Goal: Find specific page/section: Find specific page/section

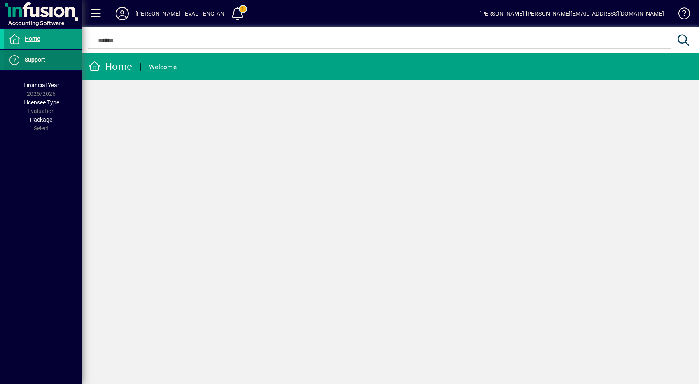
click at [34, 64] on span "Support" at bounding box center [24, 60] width 41 height 10
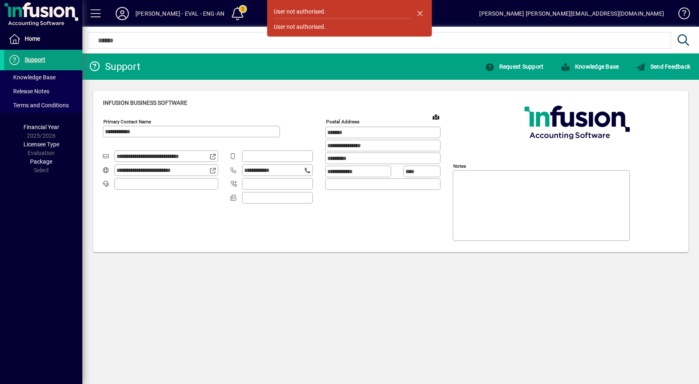
type input "**********"
click at [91, 14] on span at bounding box center [96, 14] width 20 height 20
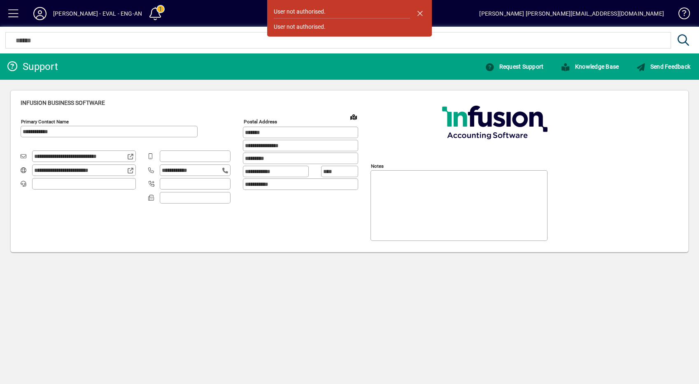
click at [16, 18] on span at bounding box center [14, 14] width 20 height 20
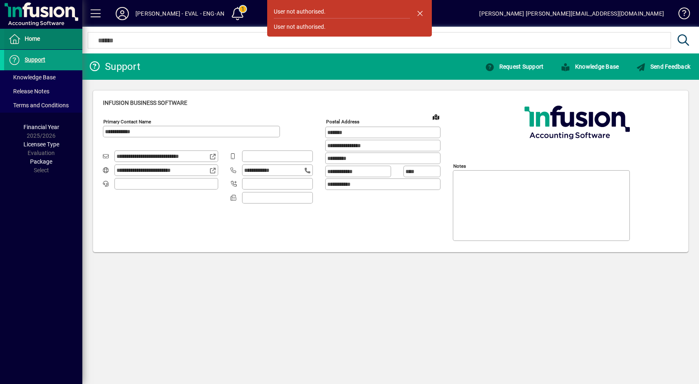
click at [33, 45] on span at bounding box center [43, 39] width 78 height 20
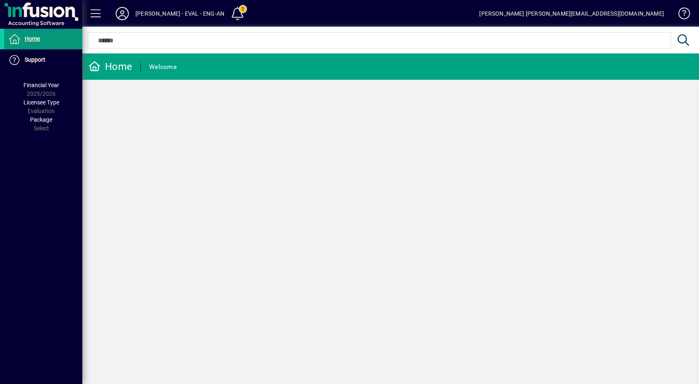
click at [49, 40] on span at bounding box center [43, 39] width 78 height 20
click at [48, 43] on span at bounding box center [43, 39] width 78 height 20
click at [119, 11] on icon at bounding box center [122, 13] width 16 height 13
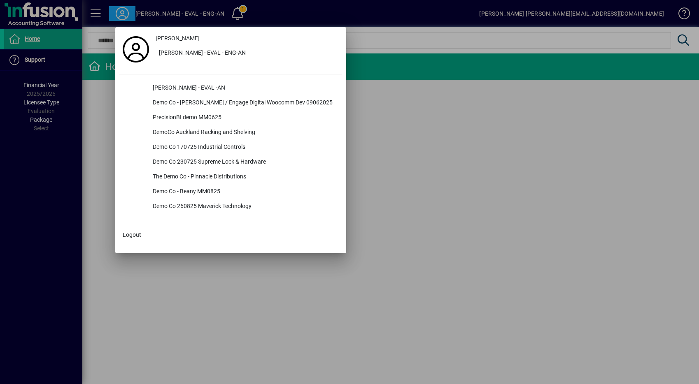
click at [98, 59] on div at bounding box center [349, 192] width 699 height 384
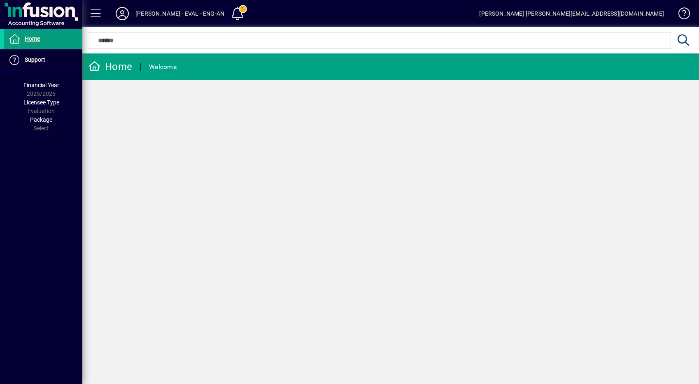
click at [119, 18] on icon at bounding box center [122, 13] width 16 height 13
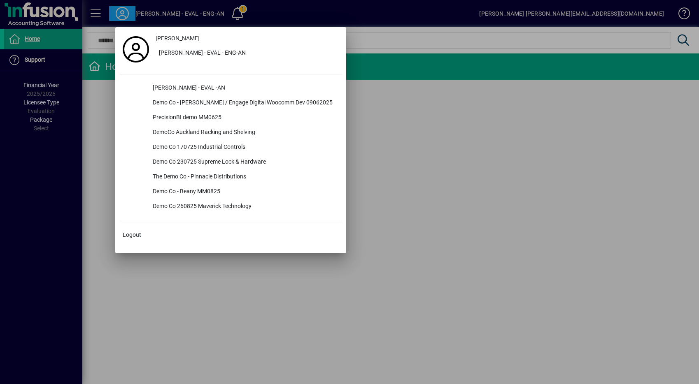
click at [124, 15] on div at bounding box center [349, 192] width 699 height 384
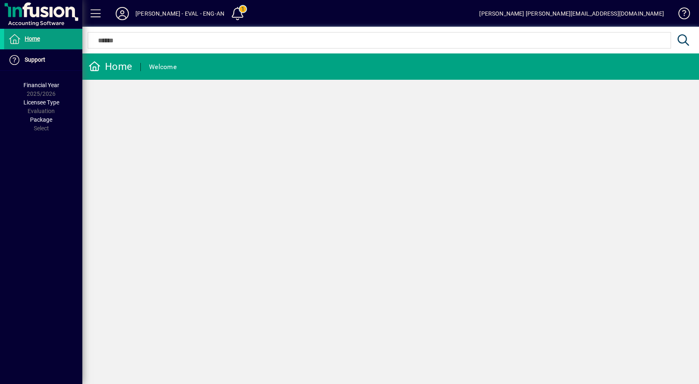
click at [137, 12] on div "[PERSON_NAME] - EVAL - ENG-AN" at bounding box center [179, 13] width 89 height 13
click at [124, 17] on icon at bounding box center [122, 13] width 16 height 13
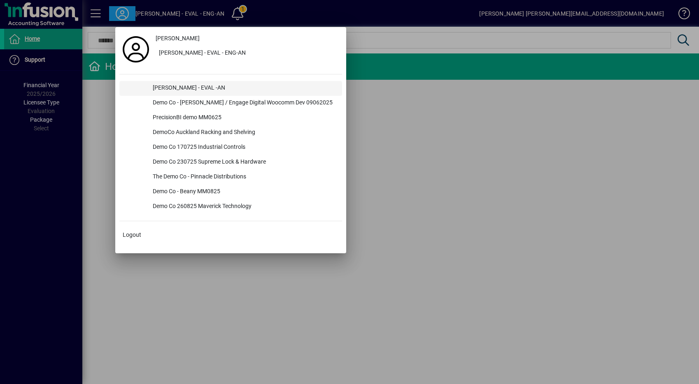
click at [167, 84] on div "[PERSON_NAME] - EVAL -AN" at bounding box center [244, 88] width 196 height 15
